Goal: Navigation & Orientation: Find specific page/section

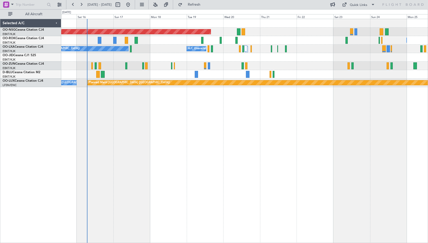
click at [214, 120] on div "Planned Maint [GEOGRAPHIC_DATA] ([GEOGRAPHIC_DATA]) Owner [GEOGRAPHIC_DATA]-[GE…" at bounding box center [244, 131] width 367 height 224
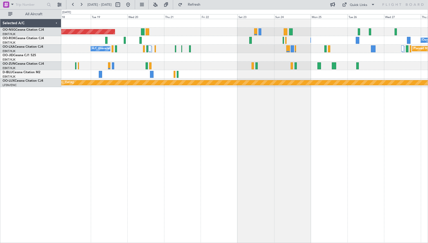
click at [224, 77] on div at bounding box center [244, 74] width 366 height 8
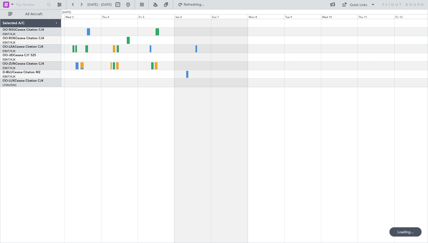
click at [138, 70] on div "Planned Maint Kortrijk-[GEOGRAPHIC_DATA] Planned Maint [GEOGRAPHIC_DATA] ([GEOG…" at bounding box center [244, 53] width 366 height 68
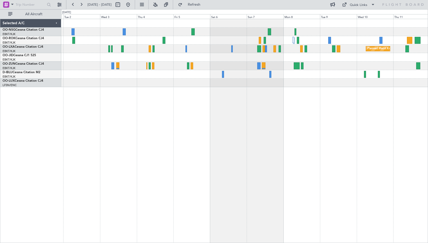
click at [222, 103] on div "Planned Maint Kortrijk-[GEOGRAPHIC_DATA] Planned Maint [GEOGRAPHIC_DATA]-[GEOGR…" at bounding box center [244, 131] width 367 height 224
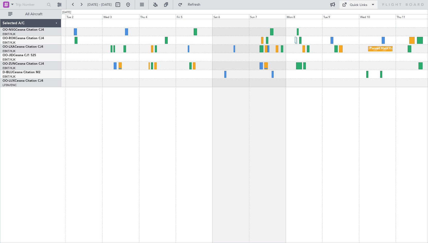
click at [361, 5] on div "Quick Links" at bounding box center [358, 5] width 17 height 5
click at [362, 32] on button "Crew Board" at bounding box center [360, 29] width 39 height 12
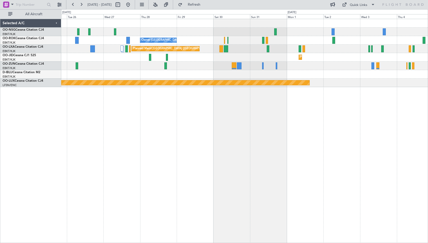
click at [366, 127] on div "Owner [GEOGRAPHIC_DATA]-[GEOGRAPHIC_DATA] Owner [GEOGRAPHIC_DATA]-[GEOGRAPHIC_D…" at bounding box center [244, 131] width 367 height 224
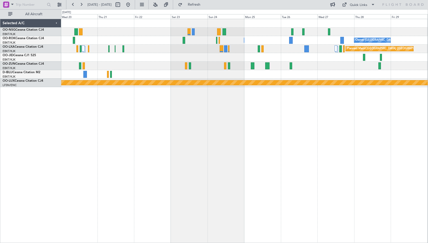
click at [367, 128] on div "Planned Maint [GEOGRAPHIC_DATA] ([GEOGRAPHIC_DATA]) Owner [GEOGRAPHIC_DATA]-[GE…" at bounding box center [244, 131] width 367 height 224
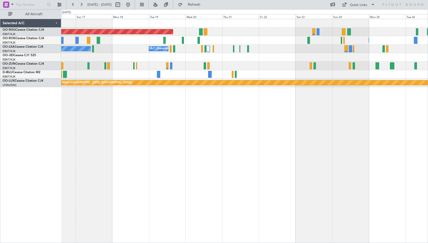
click at [329, 129] on div "Planned Maint [GEOGRAPHIC_DATA] ([GEOGRAPHIC_DATA]) Owner [GEOGRAPHIC_DATA]-[GE…" at bounding box center [244, 131] width 367 height 224
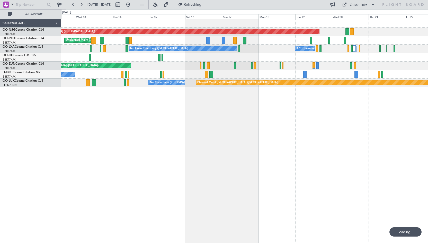
click at [345, 129] on div "Planned Maint [GEOGRAPHIC_DATA] ([GEOGRAPHIC_DATA]) Unplanned Maint [GEOGRAPHIC…" at bounding box center [244, 131] width 367 height 224
